Goal: Task Accomplishment & Management: Use online tool/utility

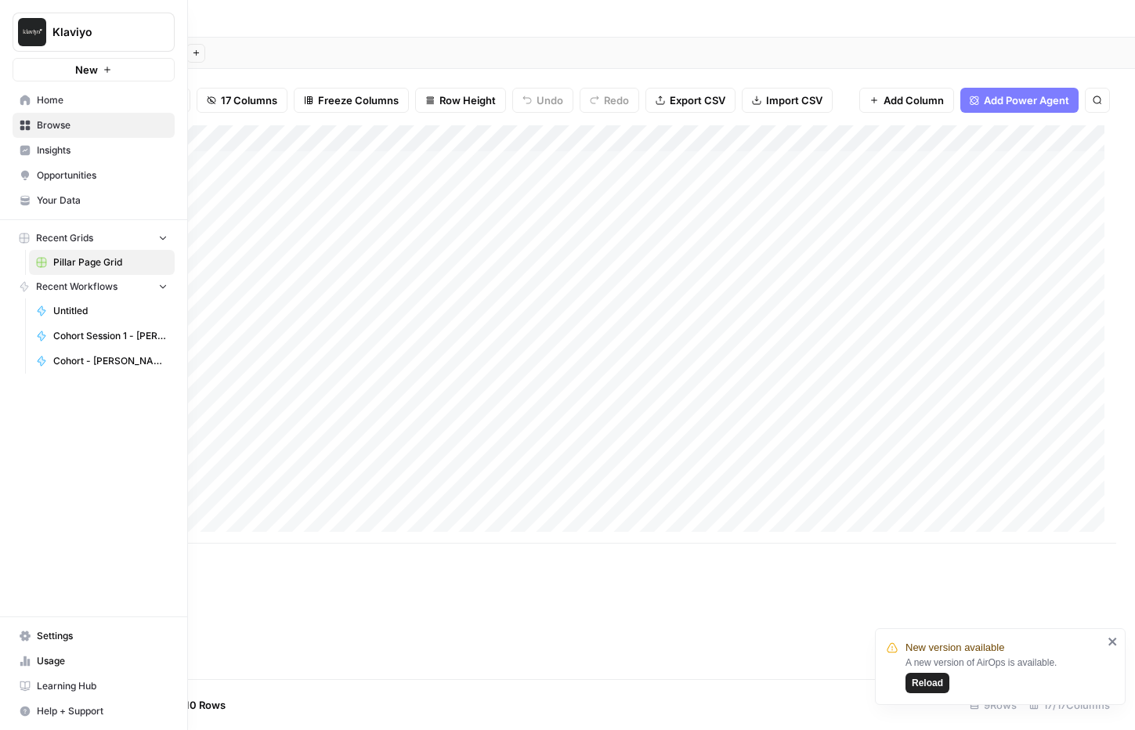
click at [49, 97] on span "Home" at bounding box center [102, 100] width 131 height 14
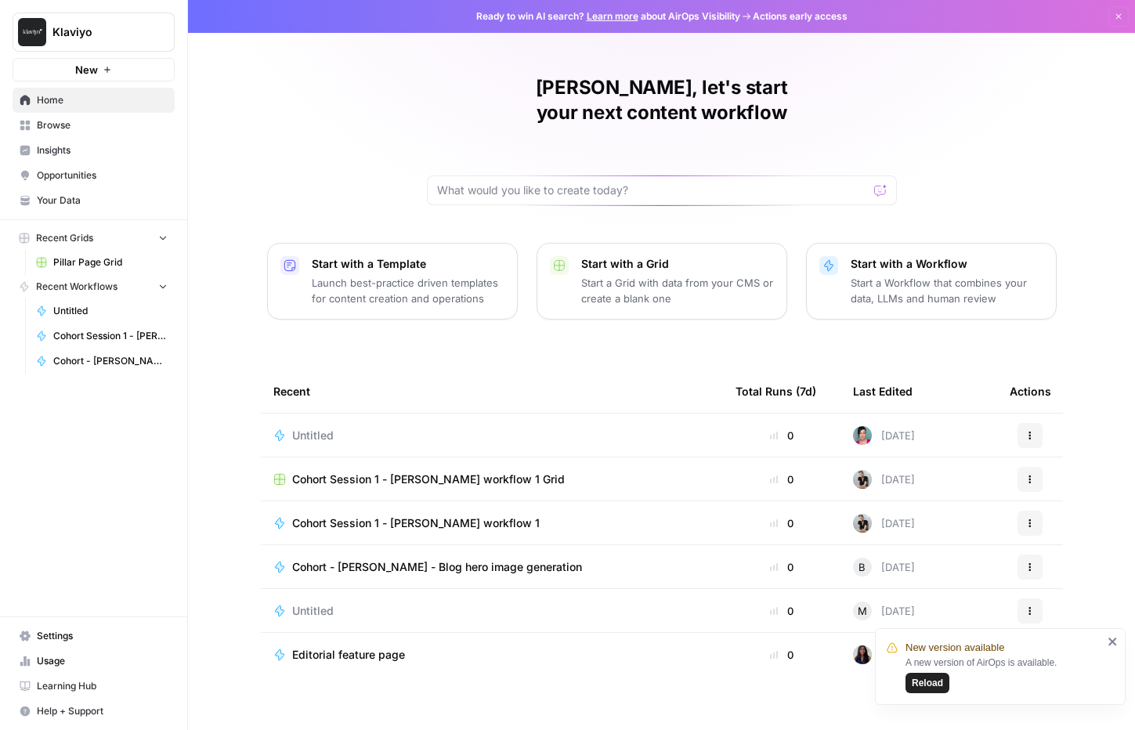
click at [56, 122] on span "Browse" at bounding box center [102, 125] width 131 height 14
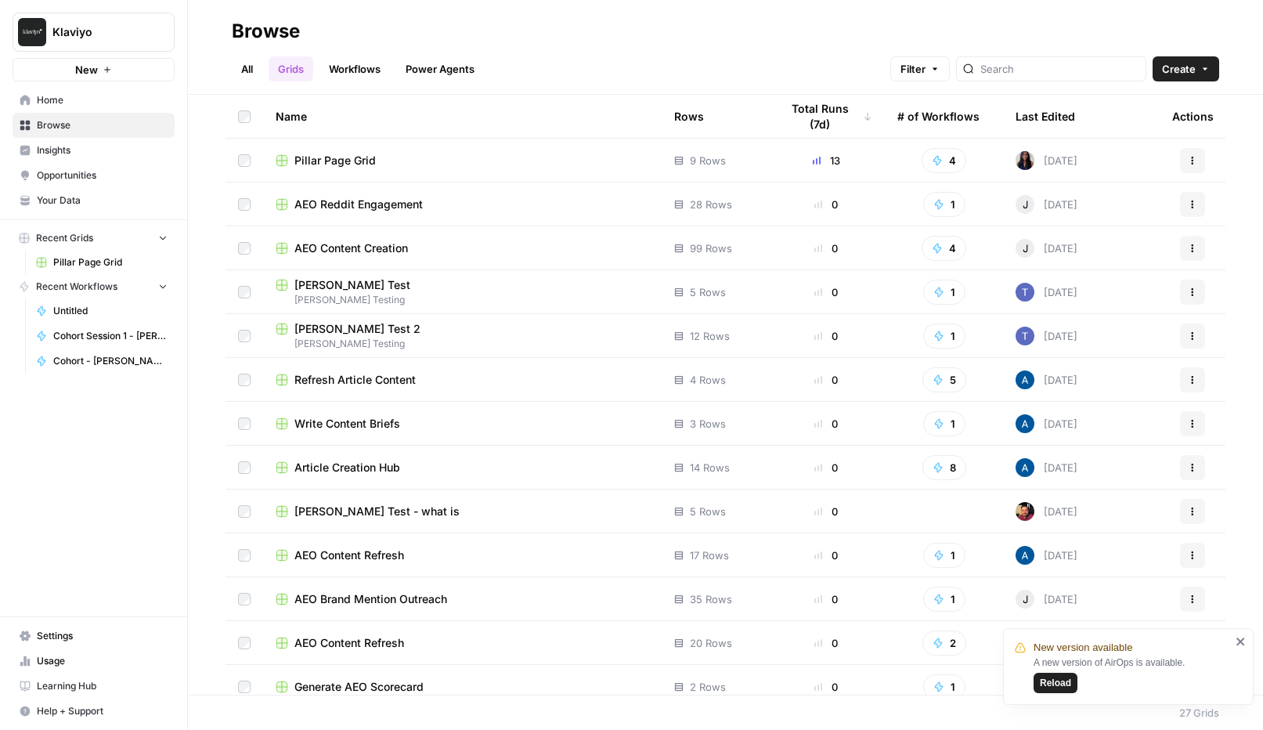
click at [54, 126] on span "Browse" at bounding box center [102, 125] width 131 height 14
click at [1081, 70] on input "search" at bounding box center [1059, 69] width 159 height 16
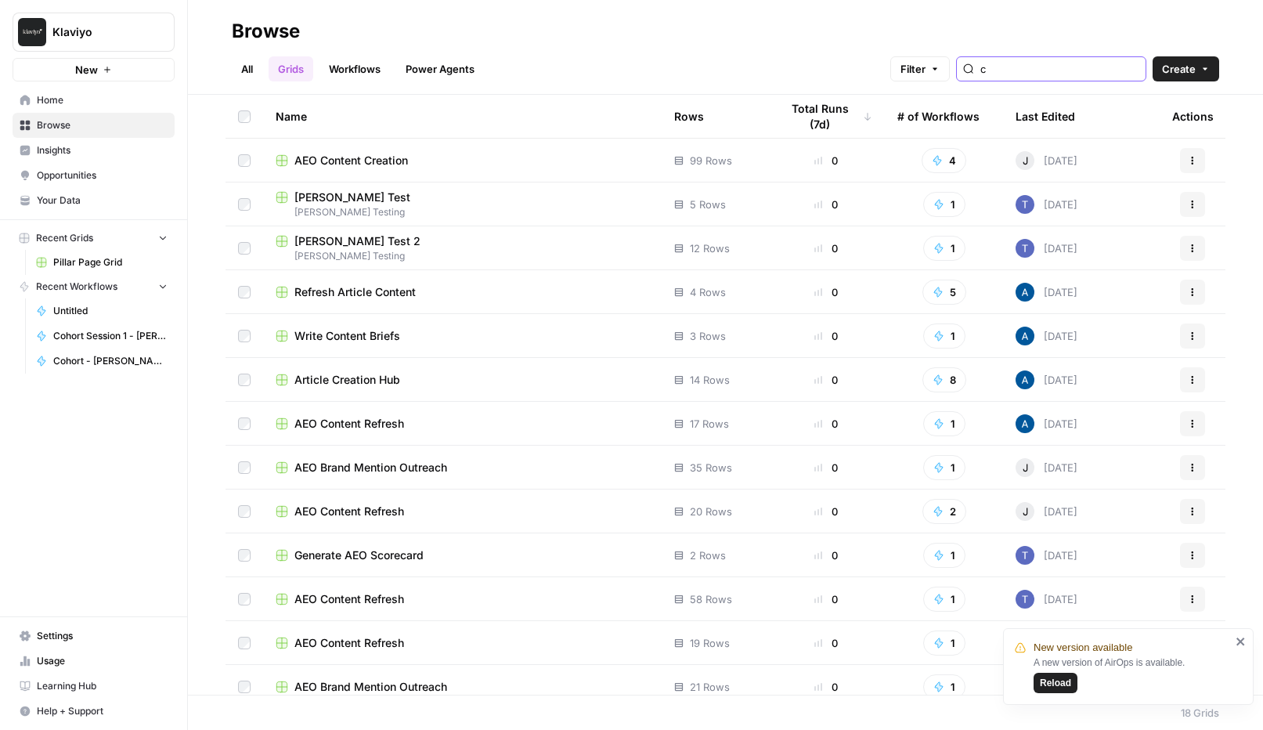
click at [1065, 74] on input "c" at bounding box center [1059, 69] width 159 height 16
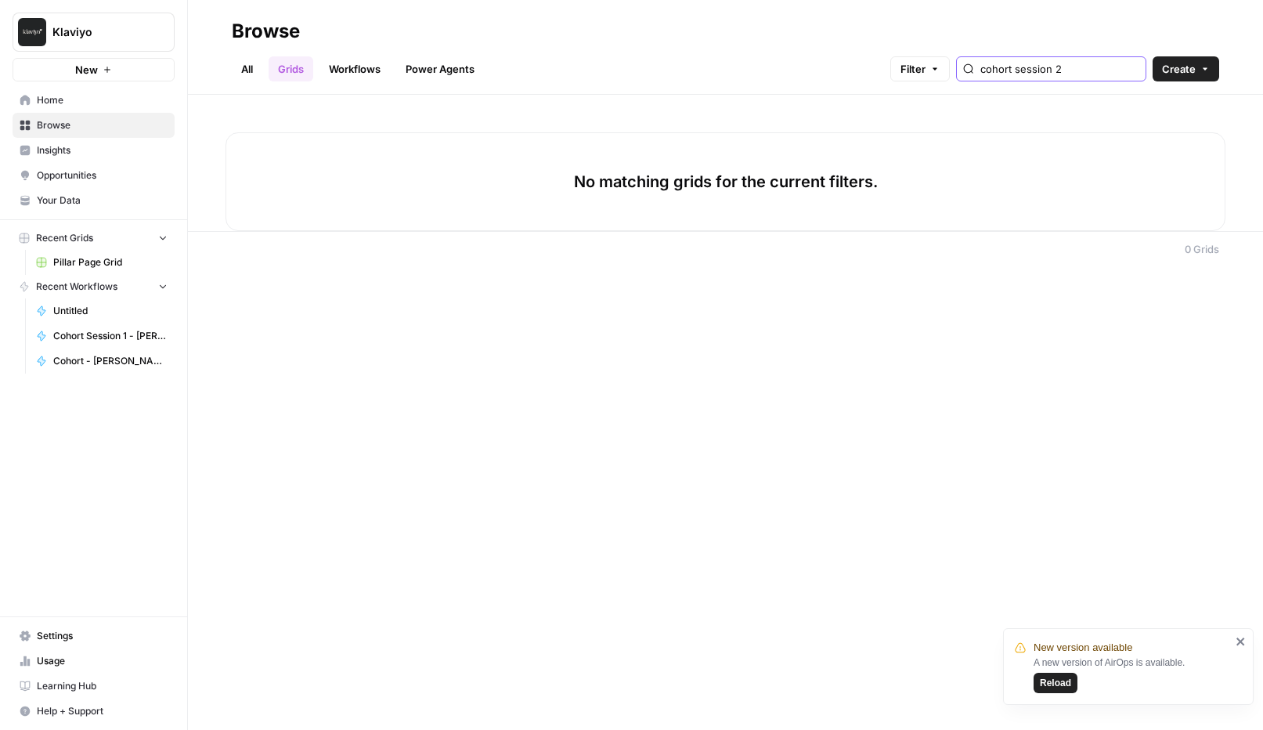
type input "cohort session 2"
click at [254, 72] on link "All" at bounding box center [247, 68] width 31 height 25
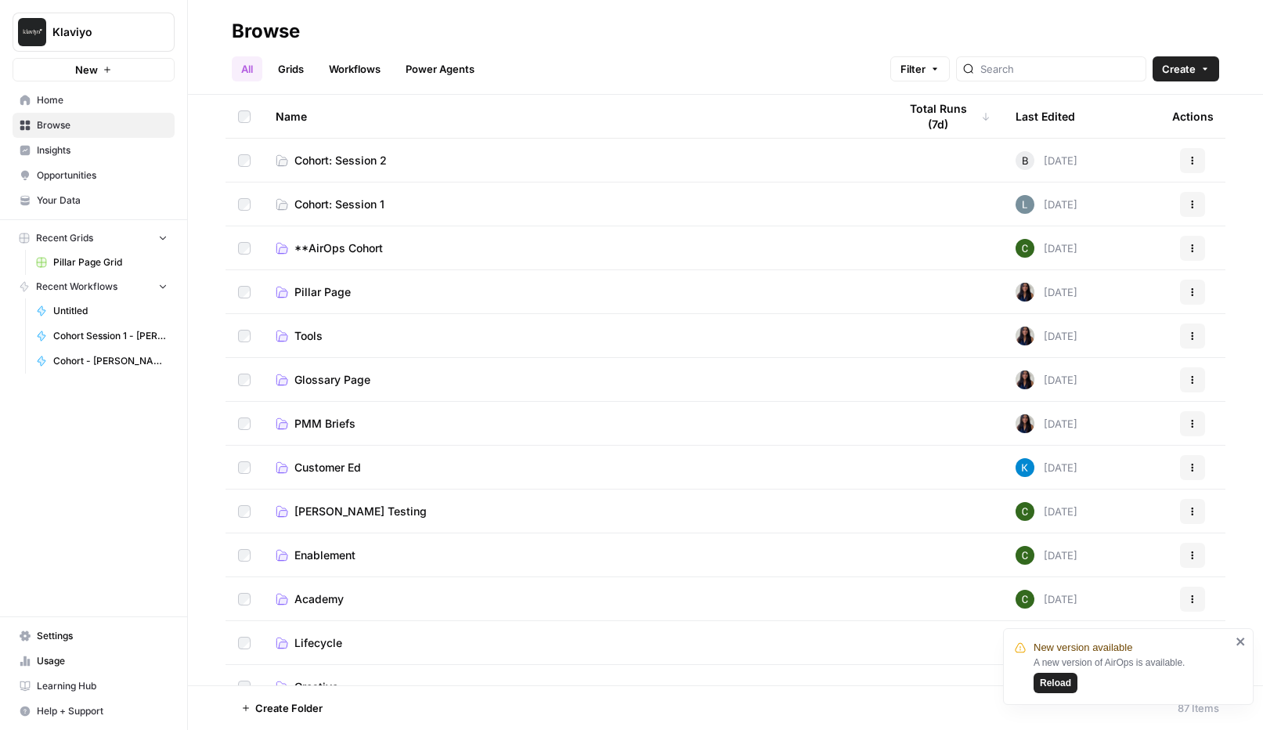
click at [362, 158] on span "Cohort: Session 2" at bounding box center [340, 161] width 92 height 16
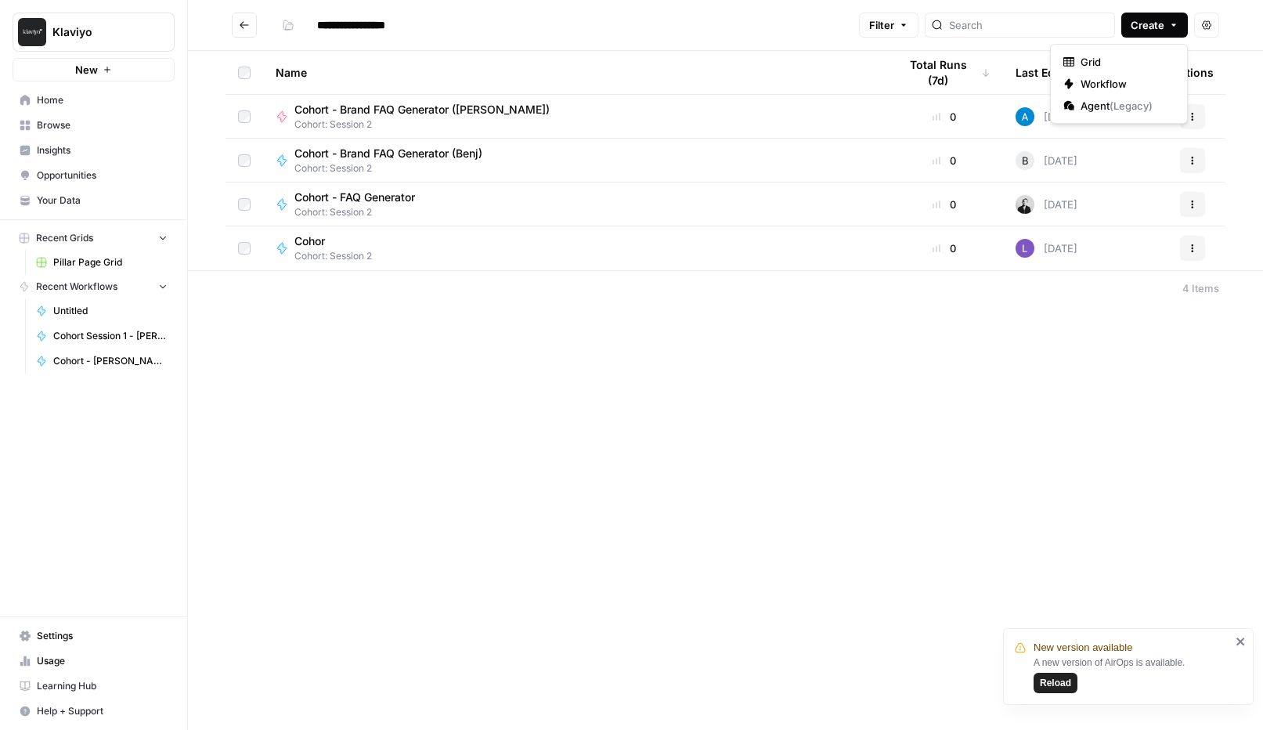
click at [1134, 27] on icon "button" at bounding box center [1173, 24] width 9 height 9
click at [1104, 84] on span "Workflow" at bounding box center [1125, 84] width 88 height 16
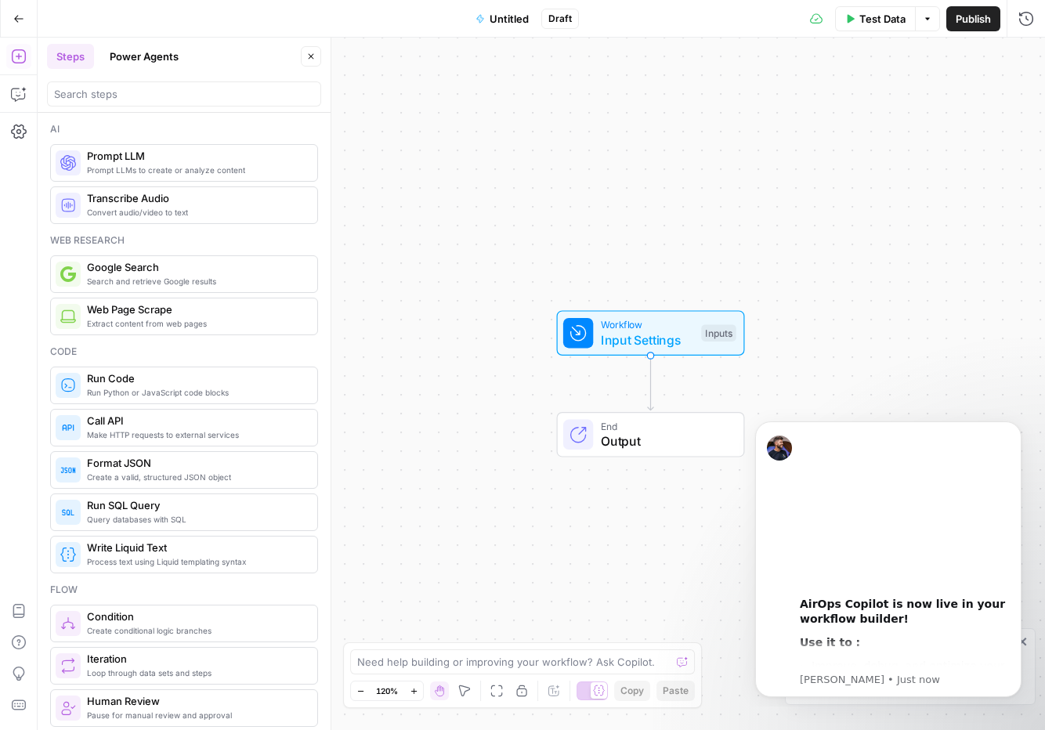
click at [516, 15] on span "Untitled" at bounding box center [508, 19] width 39 height 16
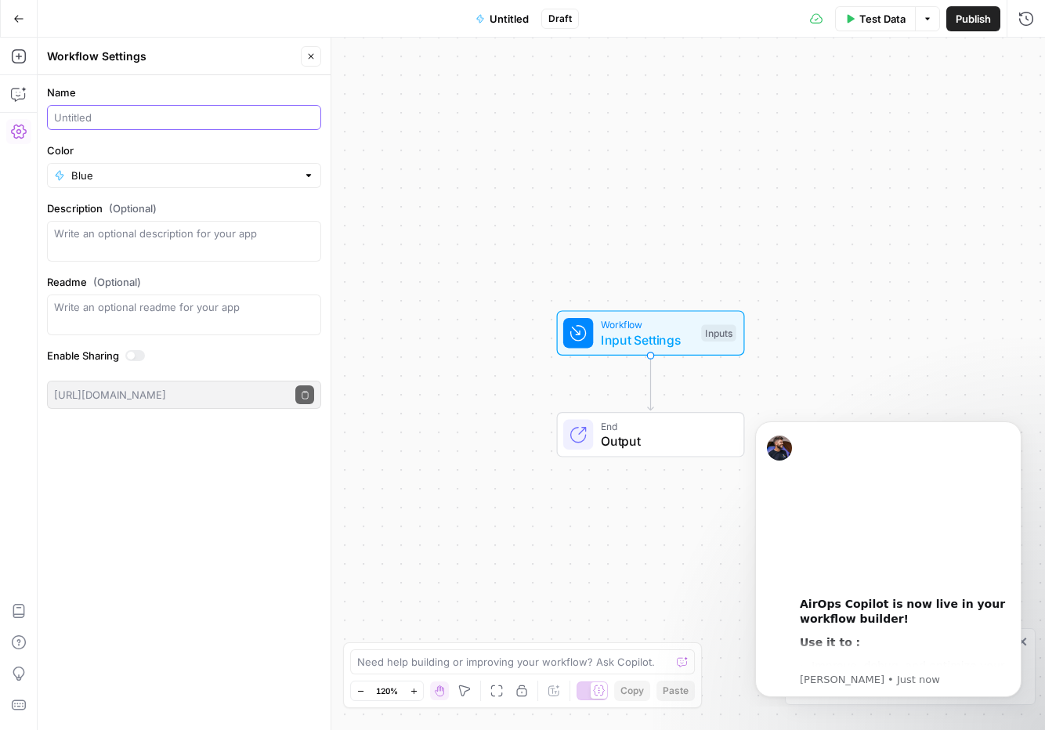
click at [85, 115] on input "Name" at bounding box center [184, 118] width 260 height 16
type input "Cohort - FAQ Generator Alex"
click at [1016, 427] on icon "Dismiss notification" at bounding box center [1017, 425] width 9 height 9
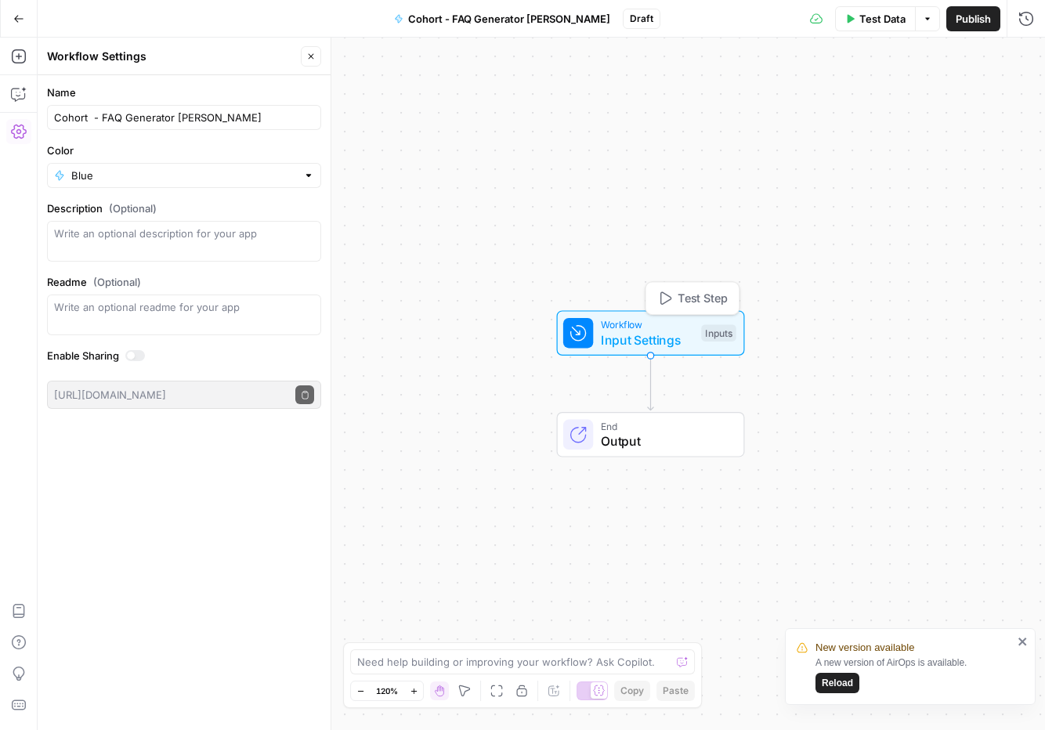
click at [630, 340] on span "Input Settings" at bounding box center [647, 339] width 93 height 19
click at [858, 105] on span "Add Field" at bounding box center [868, 107] width 45 height 16
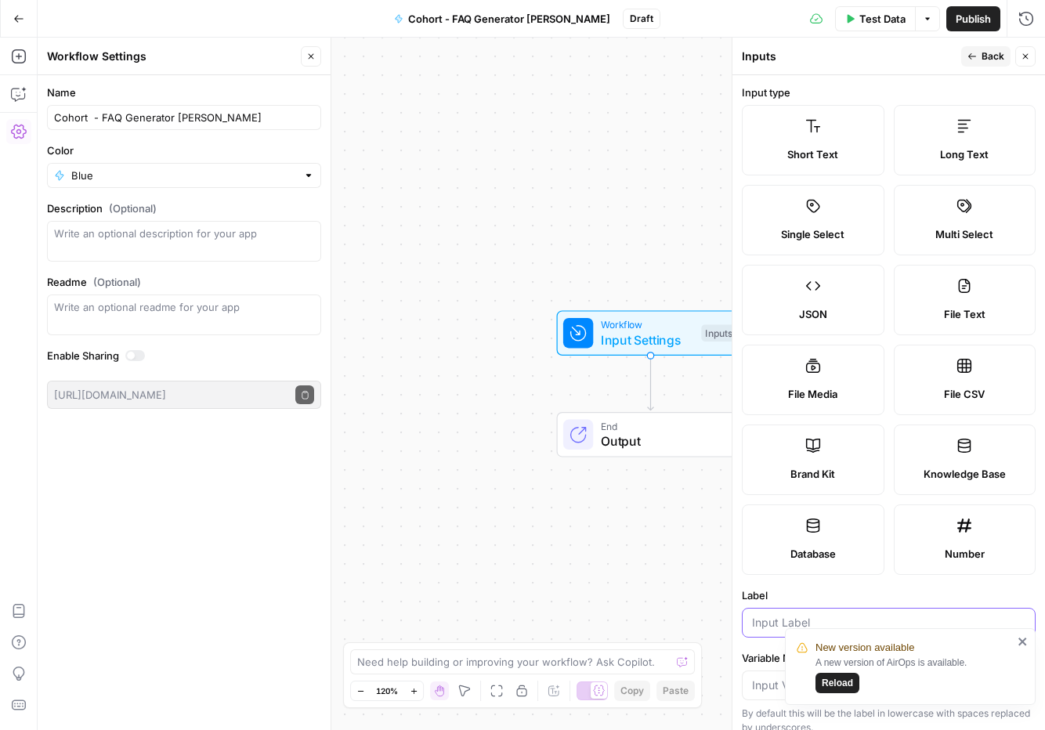
click at [771, 620] on input "Label" at bounding box center [888, 623] width 273 height 16
type input "B"
click at [519, 198] on div "Workflow Input Settings Inputs End Output" at bounding box center [541, 384] width 1007 height 692
click at [829, 458] on label "Brand Kit" at bounding box center [813, 459] width 143 height 70
click at [1022, 641] on icon "close" at bounding box center [1022, 641] width 8 height 8
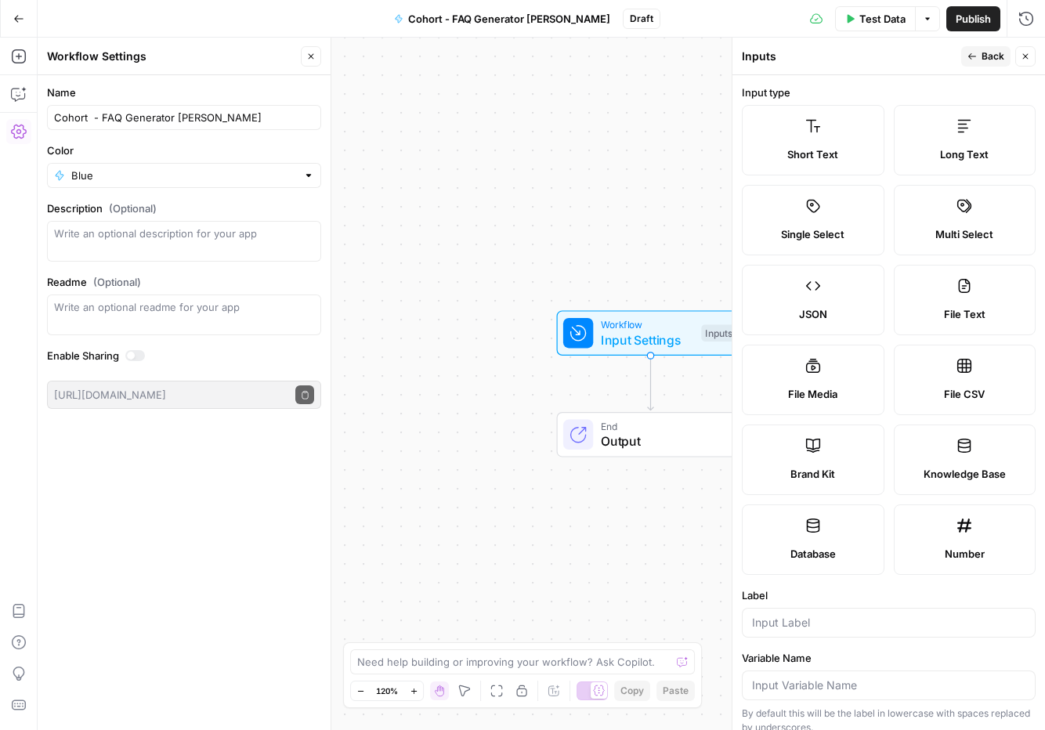
click at [825, 466] on span "Brand Kit" at bounding box center [812, 474] width 45 height 16
click at [801, 626] on input "Label" at bounding box center [888, 623] width 273 height 16
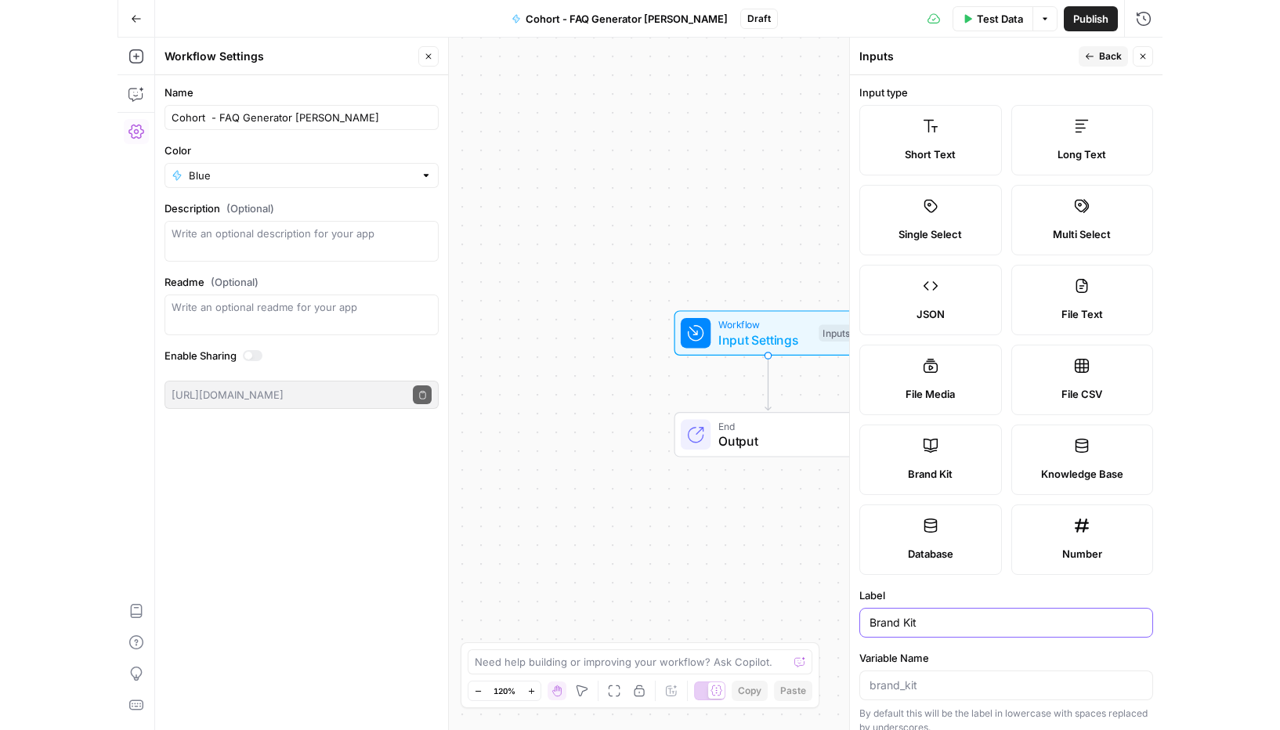
scroll to position [130, 0]
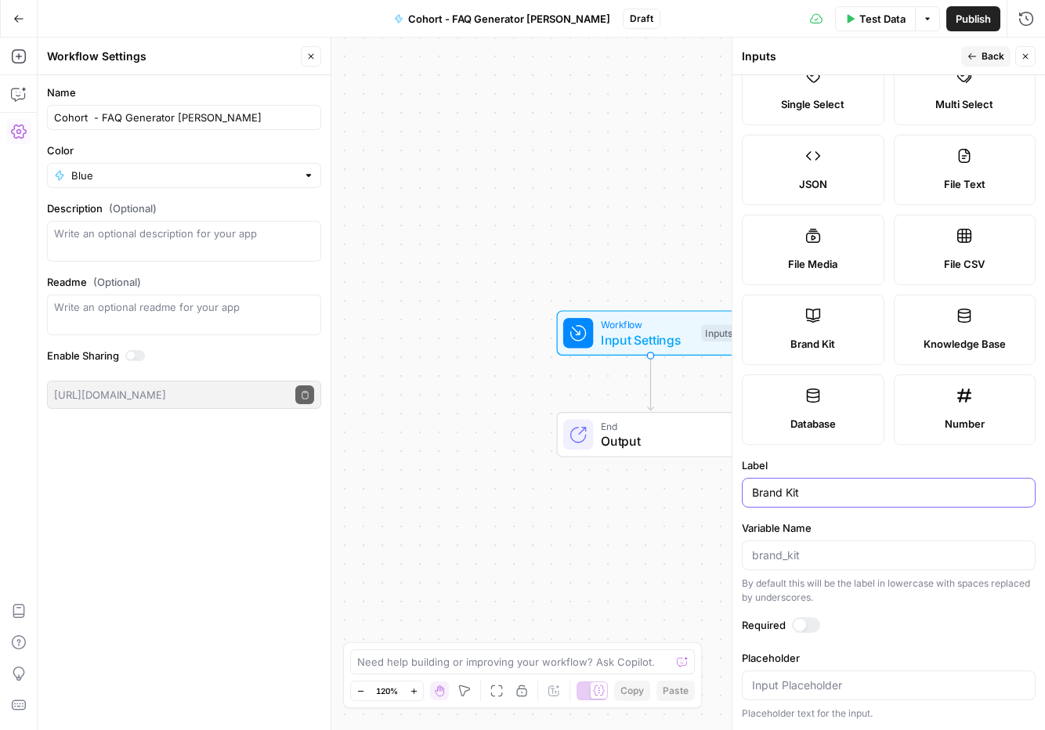
type input "Brand Kit"
click at [812, 623] on div at bounding box center [806, 625] width 28 height 16
click at [987, 56] on span "Back" at bounding box center [992, 56] width 23 height 14
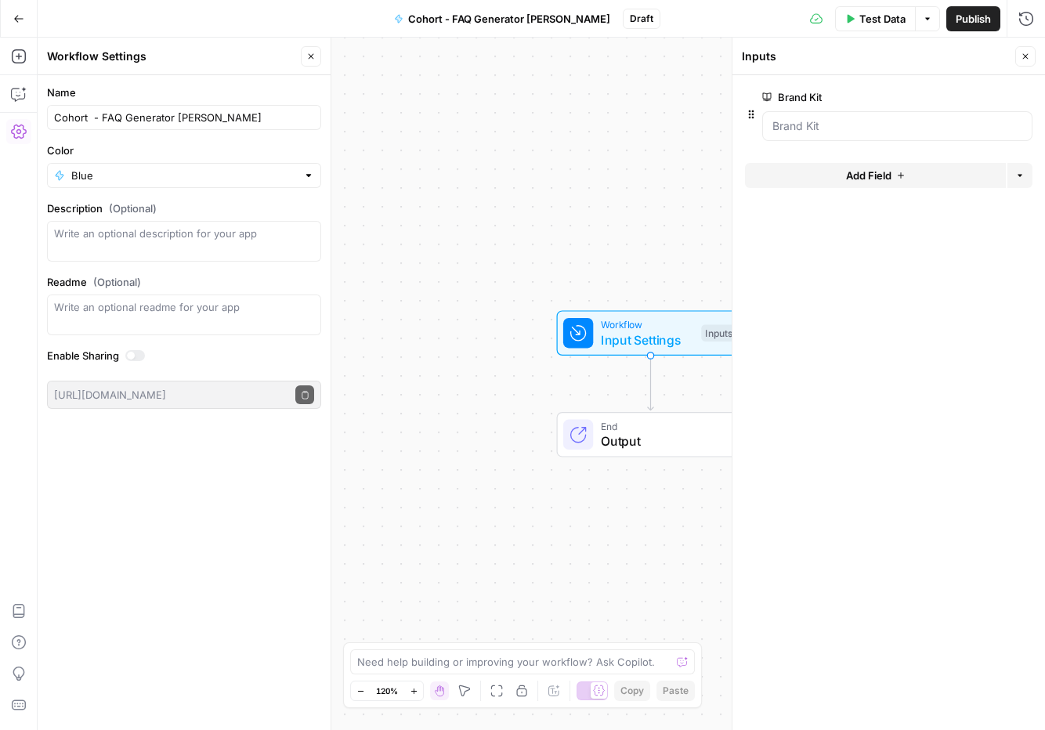
click at [531, 207] on div "Workflow Input Settings Inputs End Output" at bounding box center [541, 384] width 1007 height 692
click at [486, 181] on div "Workflow Input Settings Inputs End Output" at bounding box center [541, 384] width 1007 height 692
click at [312, 55] on icon "button" at bounding box center [310, 56] width 9 height 9
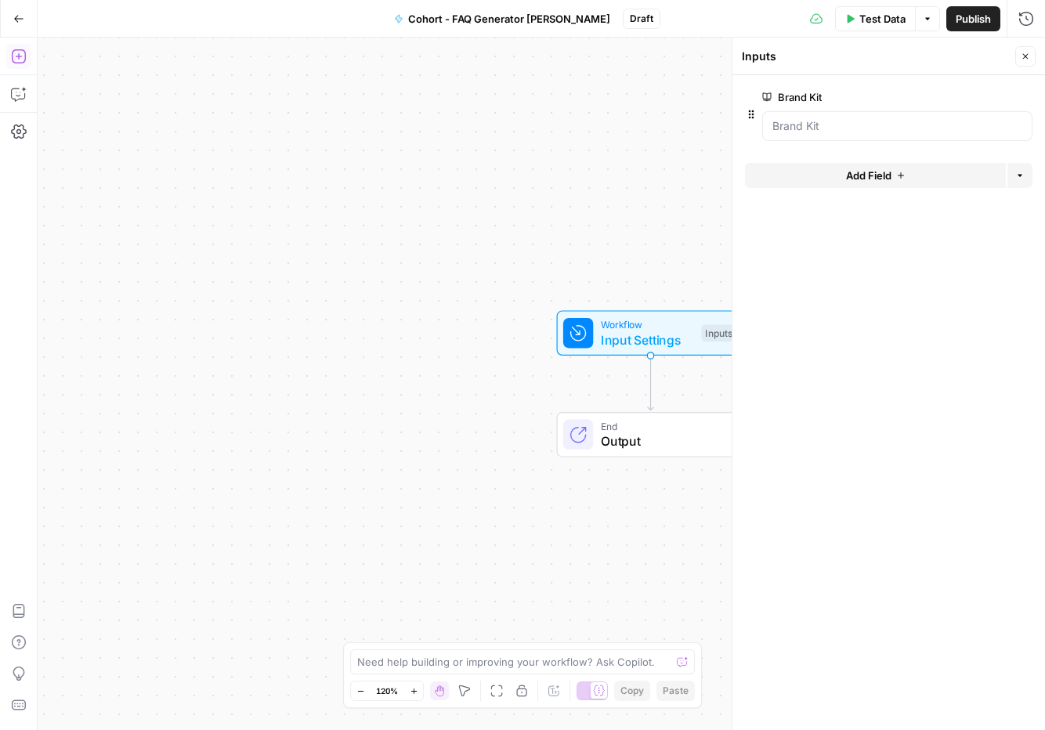
click at [19, 53] on icon "button" at bounding box center [19, 57] width 16 height 16
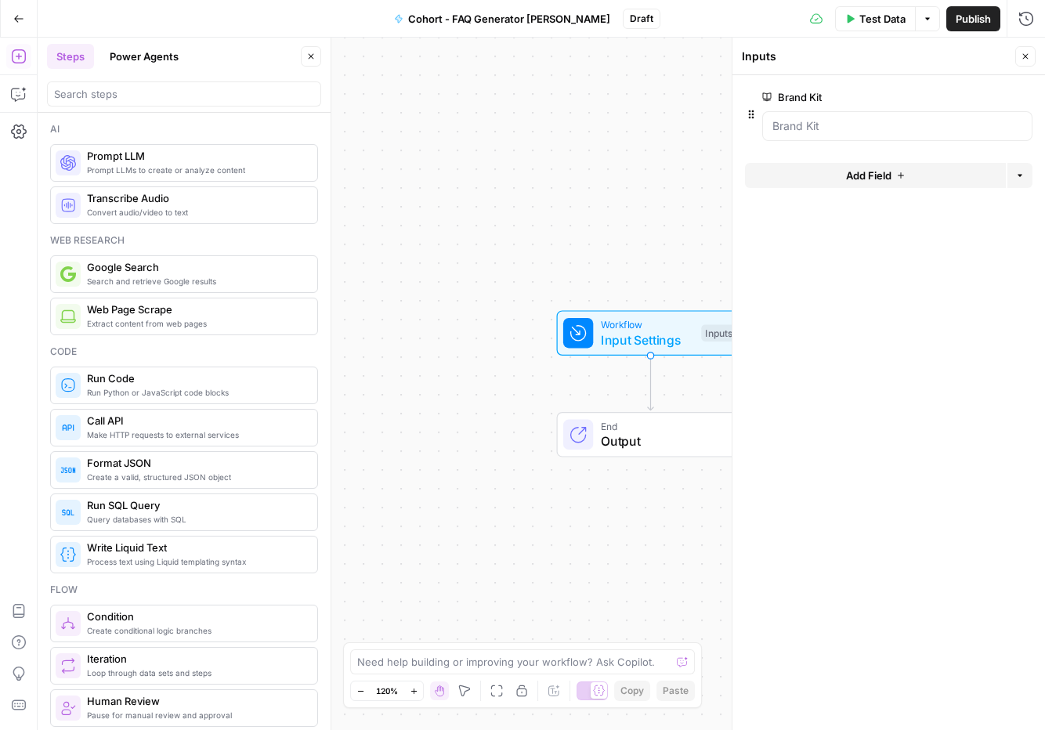
click at [171, 164] on span "Prompt LLMs to create or analyze content" at bounding box center [196, 170] width 218 height 13
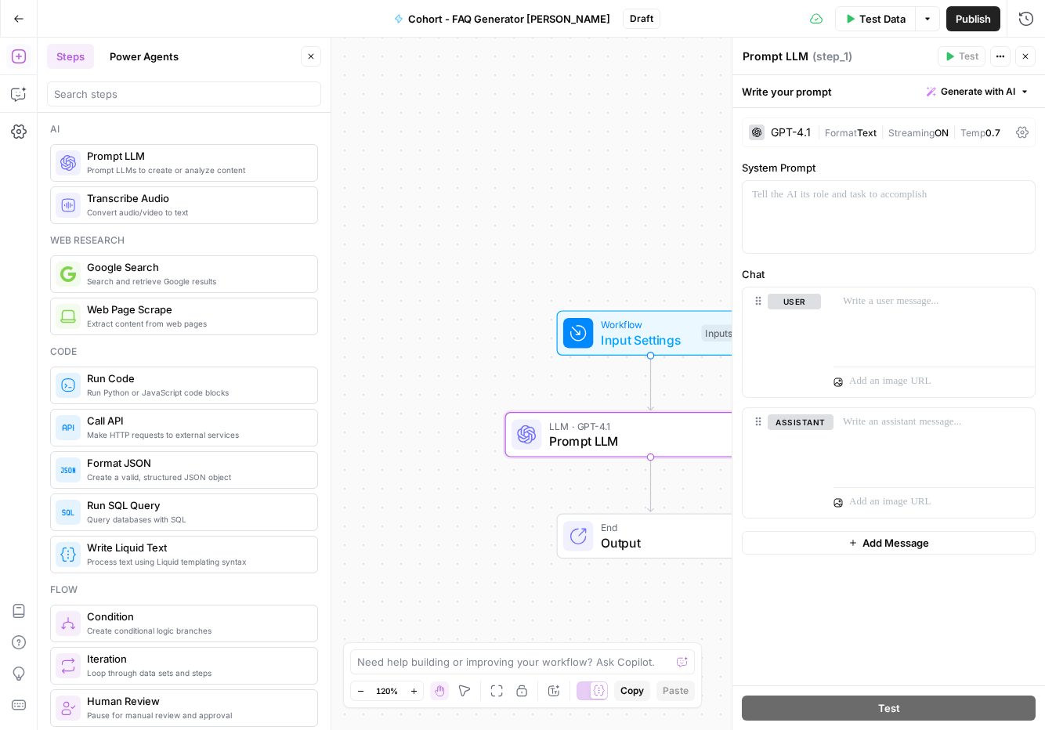
click at [883, 19] on span "Test Data" at bounding box center [882, 19] width 46 height 16
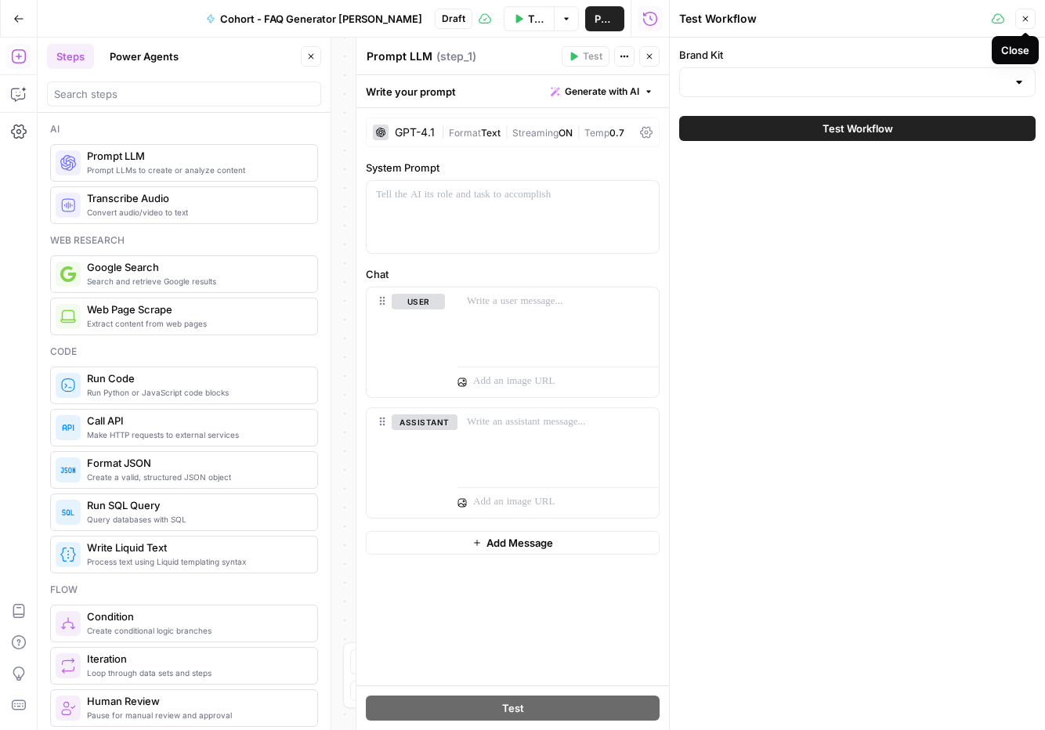
click at [1028, 17] on icon "button" at bounding box center [1024, 18] width 9 height 9
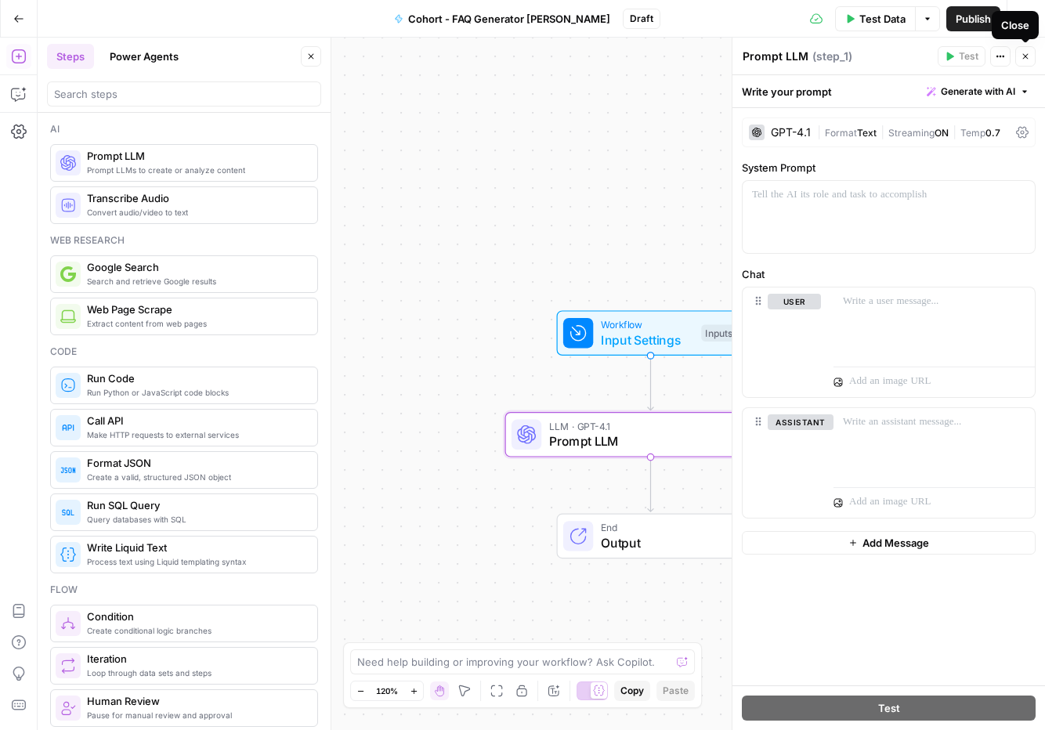
click at [1027, 56] on icon "button" at bounding box center [1024, 56] width 9 height 9
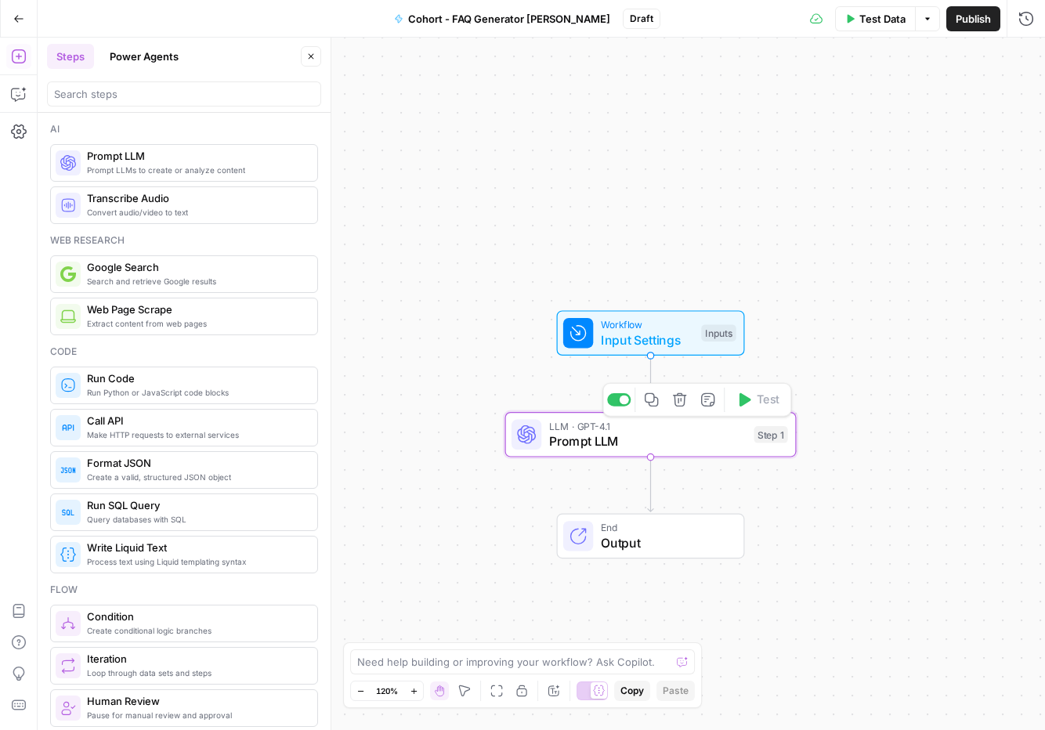
click at [640, 444] on span "Prompt LLM" at bounding box center [647, 441] width 197 height 19
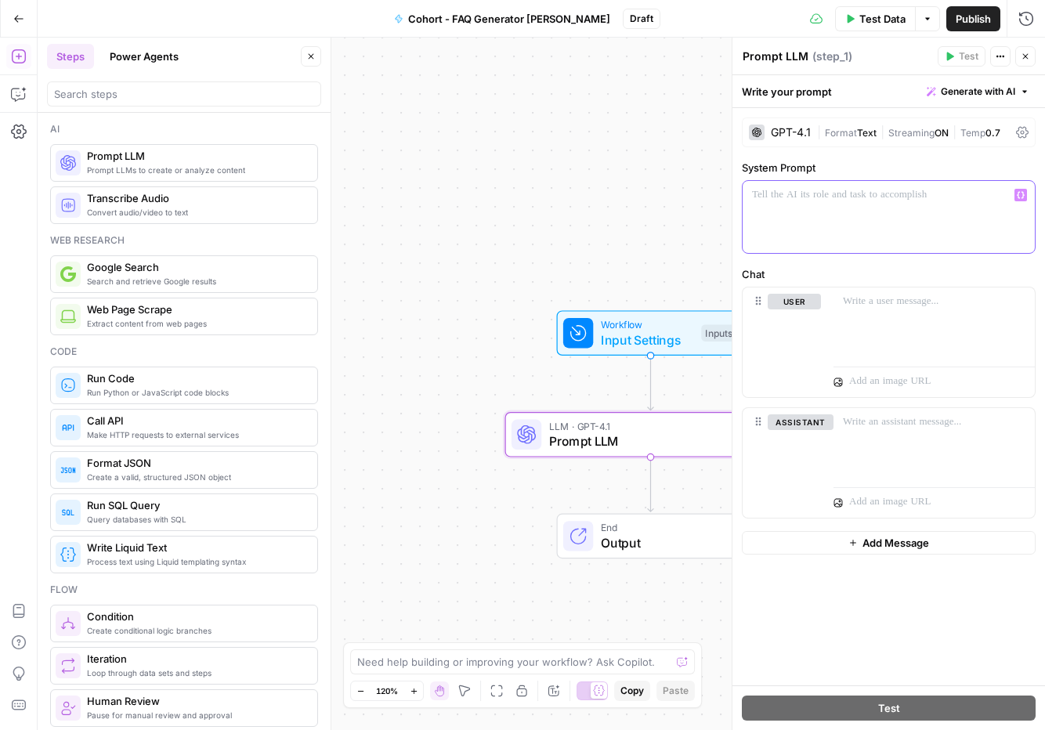
click at [808, 222] on div at bounding box center [888, 217] width 292 height 72
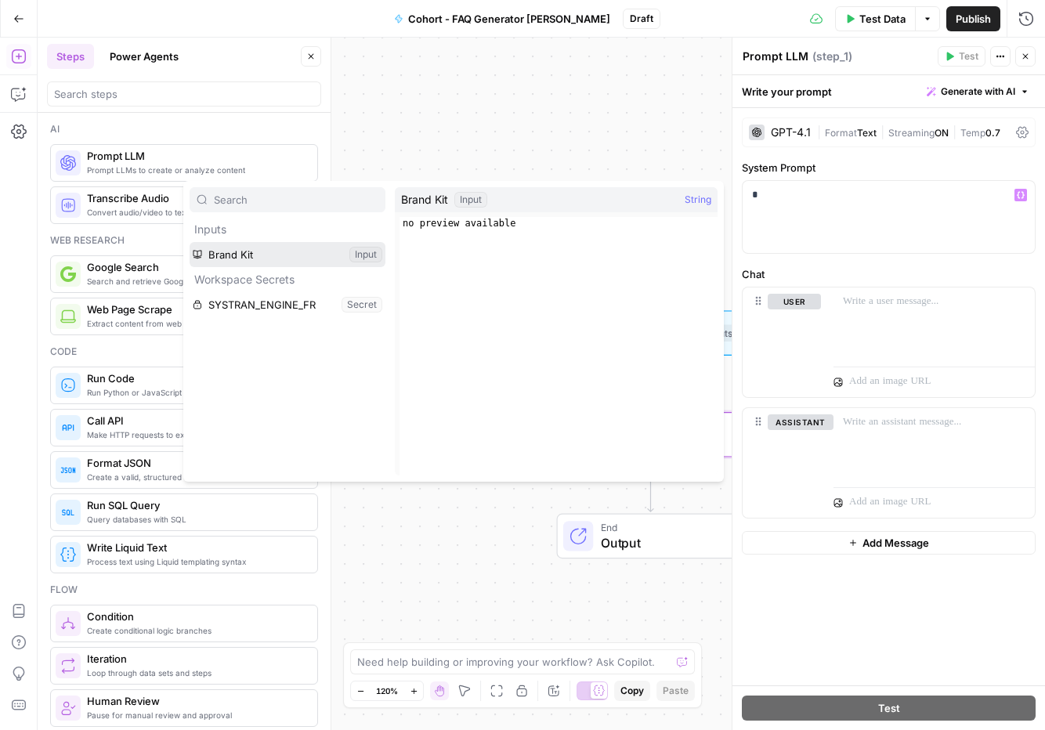
click at [235, 255] on button "Select variable Brand Kit" at bounding box center [288, 254] width 196 height 25
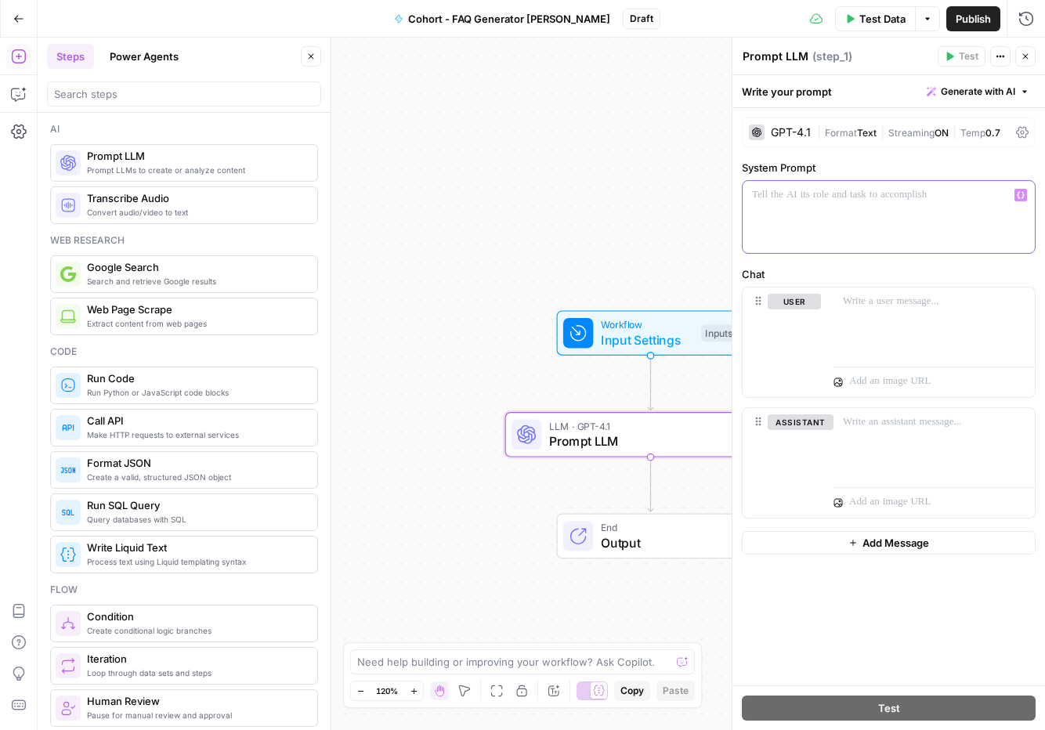
click at [774, 204] on div at bounding box center [888, 217] width 292 height 72
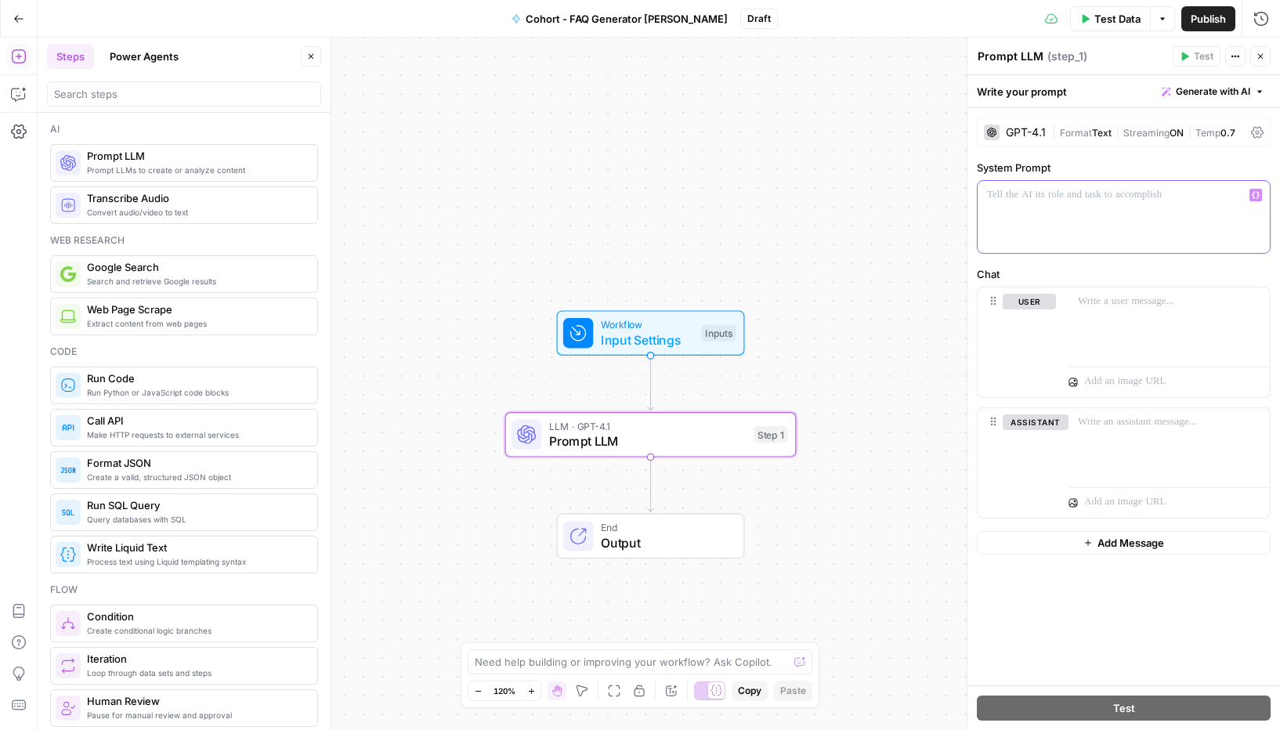
click at [1027, 207] on div at bounding box center [1123, 217] width 292 height 72
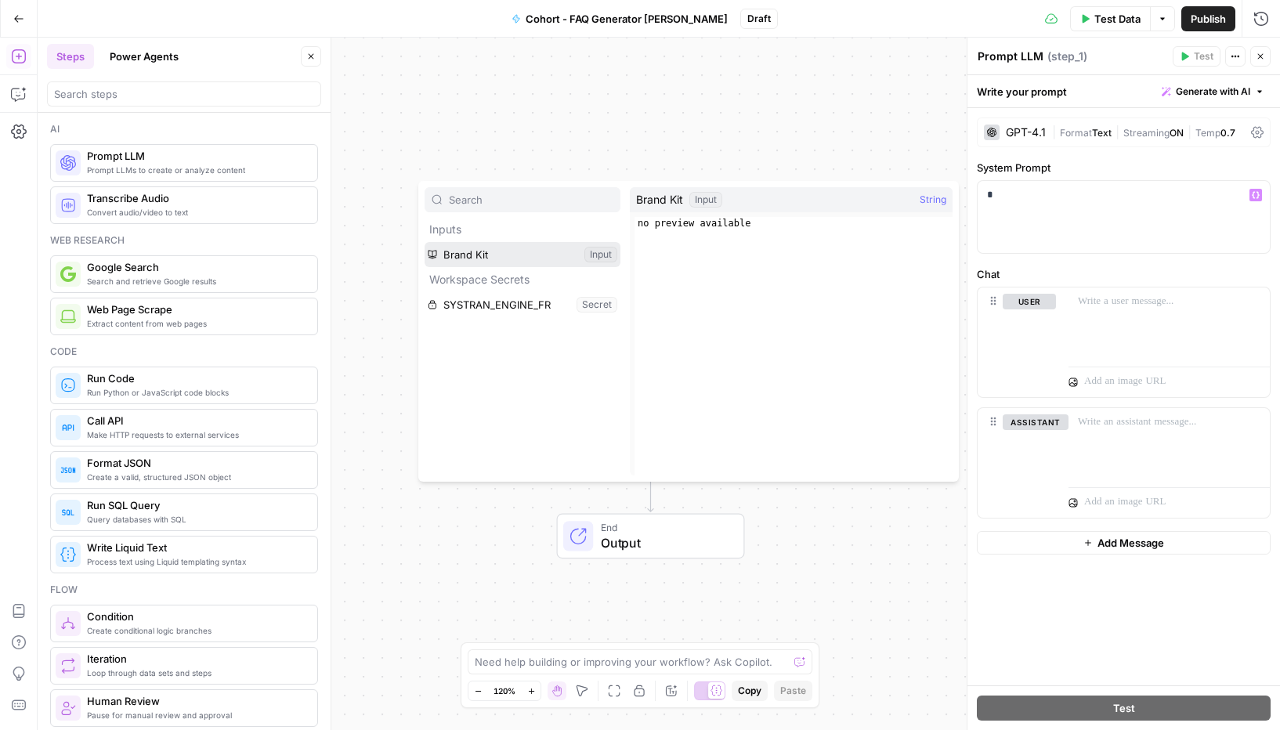
click at [465, 258] on button "Select variable Brand Kit" at bounding box center [522, 254] width 196 height 25
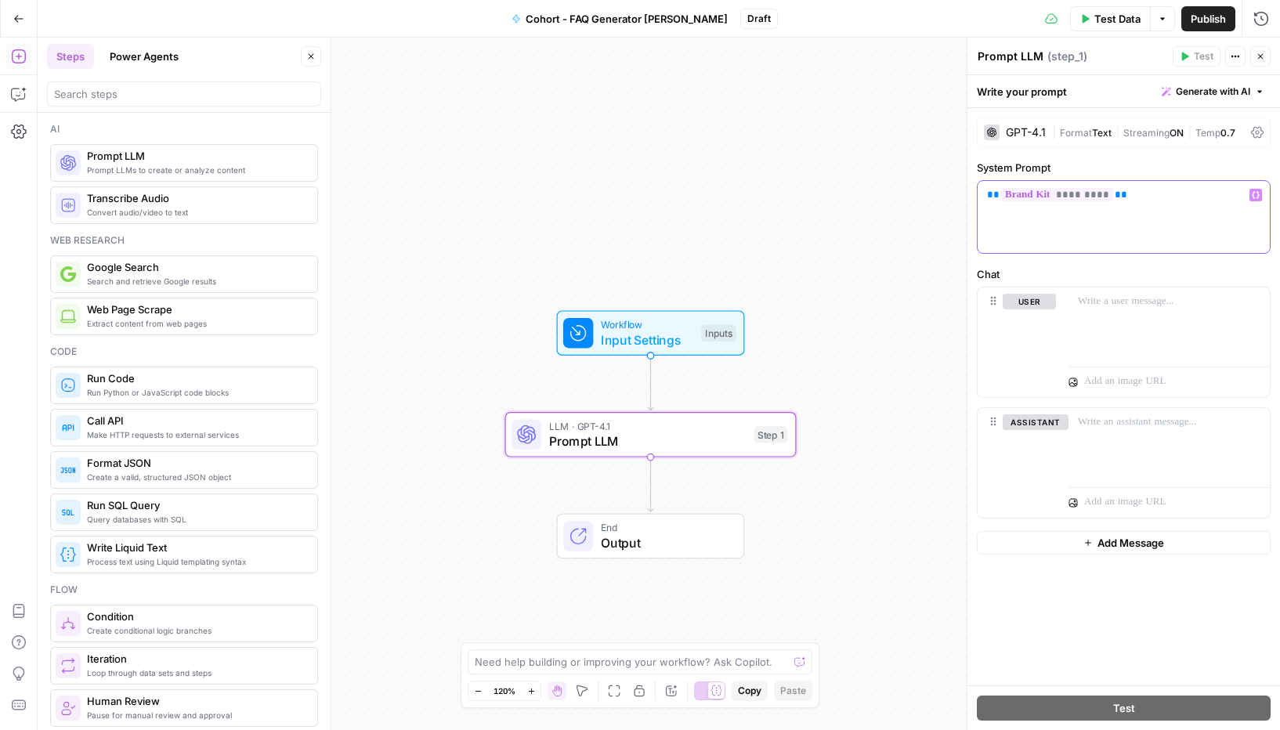
drag, startPoint x: 1139, startPoint y: 196, endPoint x: 977, endPoint y: 192, distance: 162.9
click at [977, 192] on div "** ********* **" at bounding box center [1123, 217] width 292 height 72
